Goal: Task Accomplishment & Management: Use online tool/utility

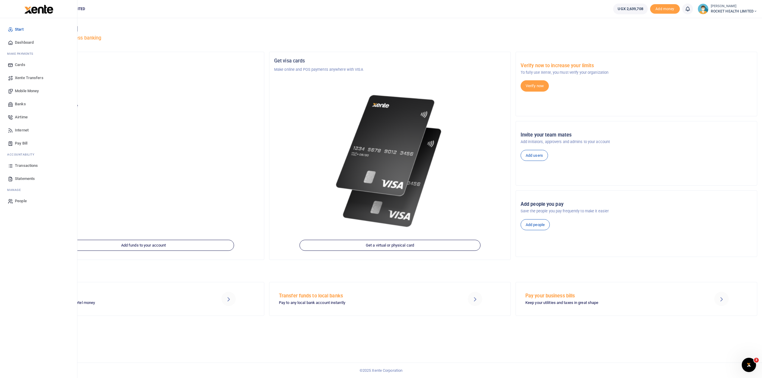
click at [30, 167] on span "Transactions" at bounding box center [26, 166] width 23 height 6
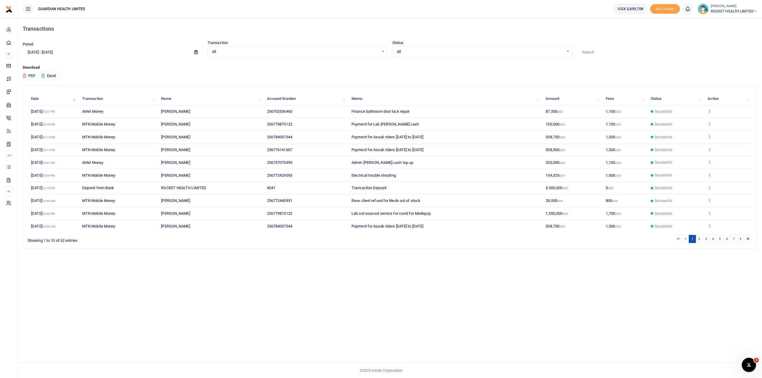
click at [711, 161] on icon at bounding box center [710, 162] width 4 height 4
click at [686, 183] on link "Send again" at bounding box center [688, 185] width 47 height 8
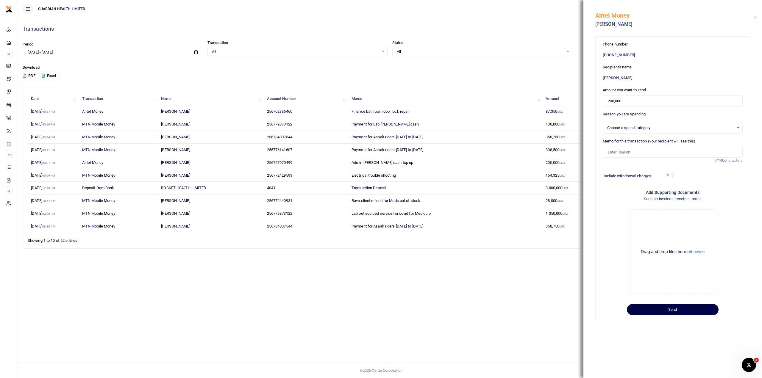
select select "5406"
click at [628, 155] on input "Memo for this transaction (Your recipient will see this)" at bounding box center [673, 152] width 140 height 11
type input "Admin [PERSON_NAME] cash top up"
click at [685, 233] on div "Drag and drop files here or browse Powered by Uppy" at bounding box center [673, 252] width 85 height 85
click at [675, 311] on button "Send" at bounding box center [673, 309] width 92 height 11
